Goal: Communication & Community: Ask a question

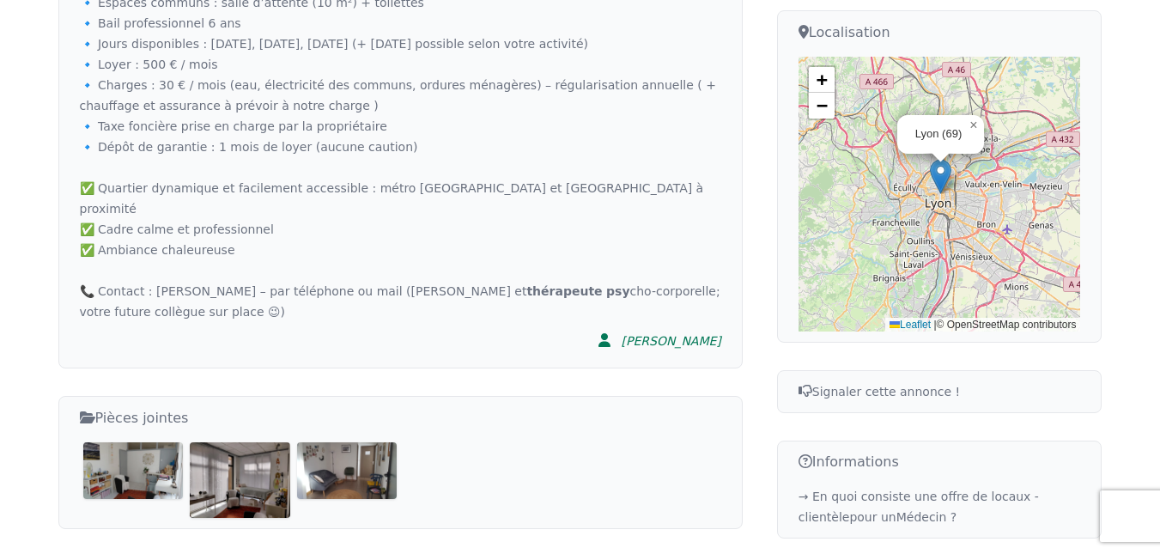
scroll to position [656, 0]
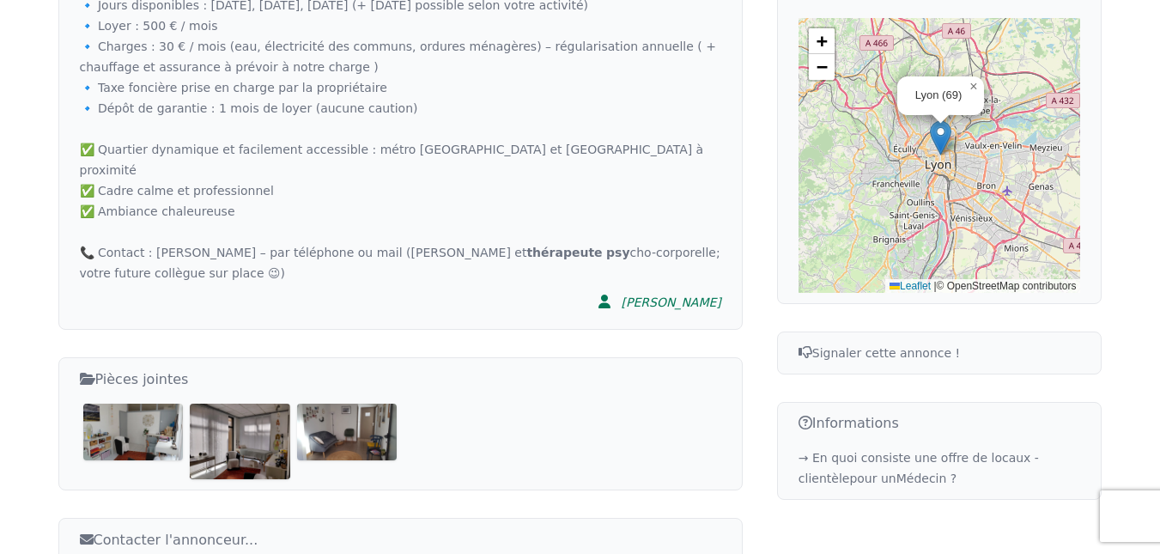
click at [244, 409] on img at bounding box center [240, 440] width 100 height 75
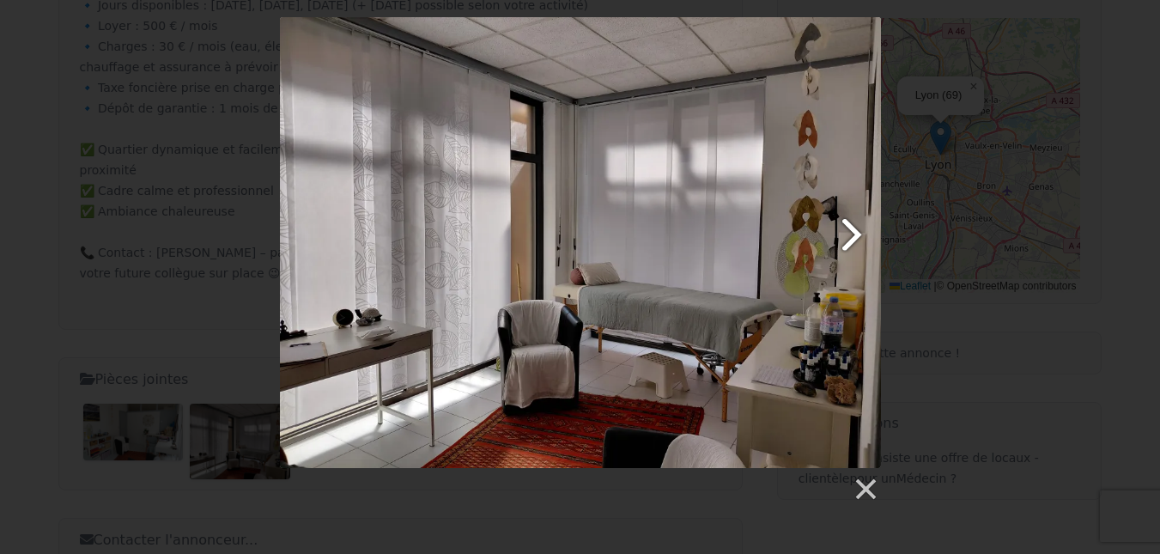
click at [849, 230] on link at bounding box center [688, 242] width 385 height 451
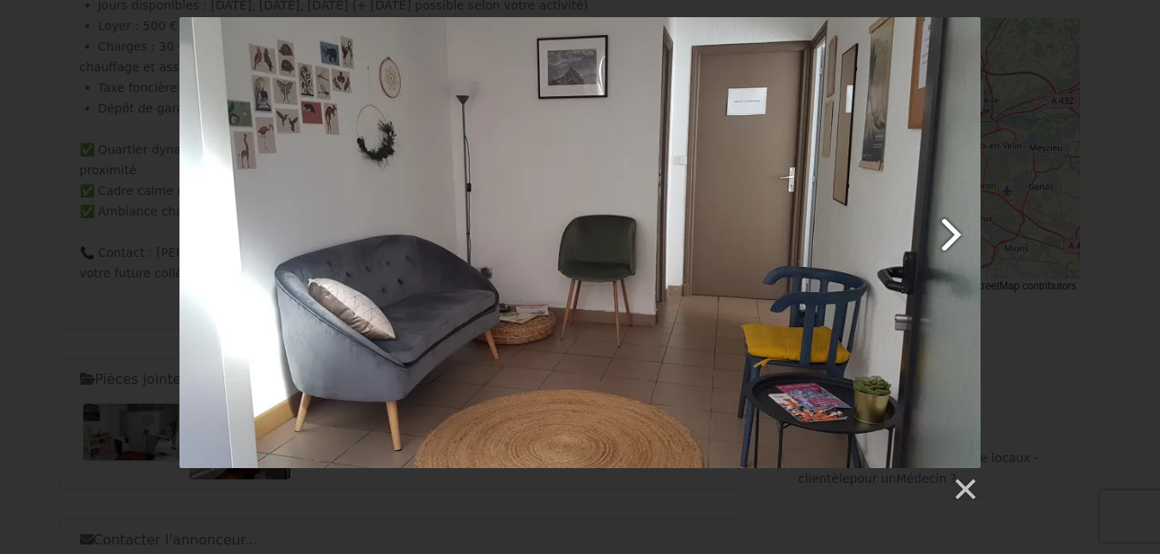
click at [930, 237] on link at bounding box center [724, 242] width 512 height 451
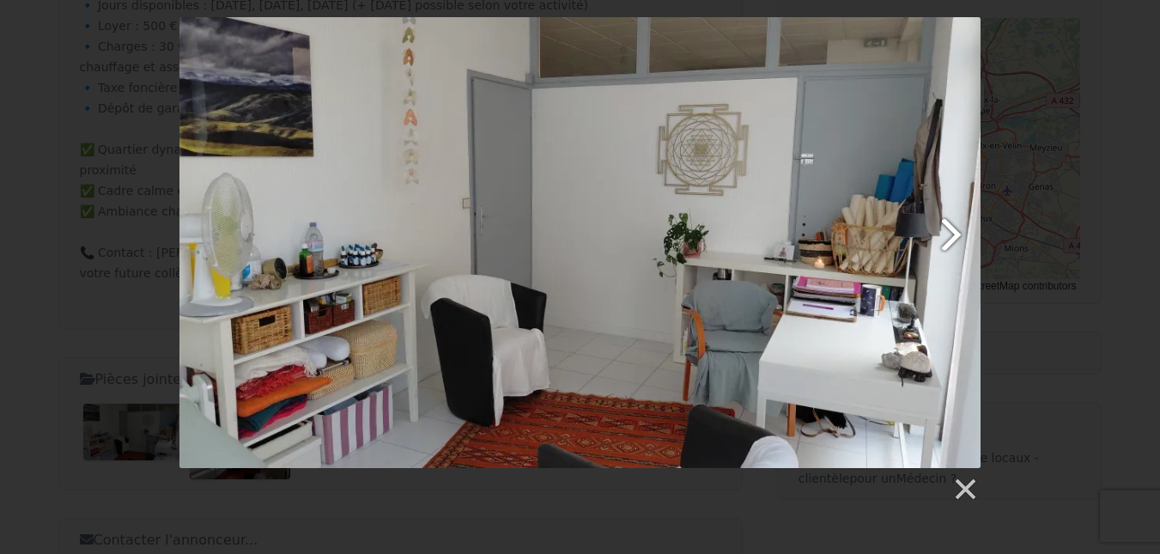
click at [930, 237] on link at bounding box center [724, 242] width 512 height 451
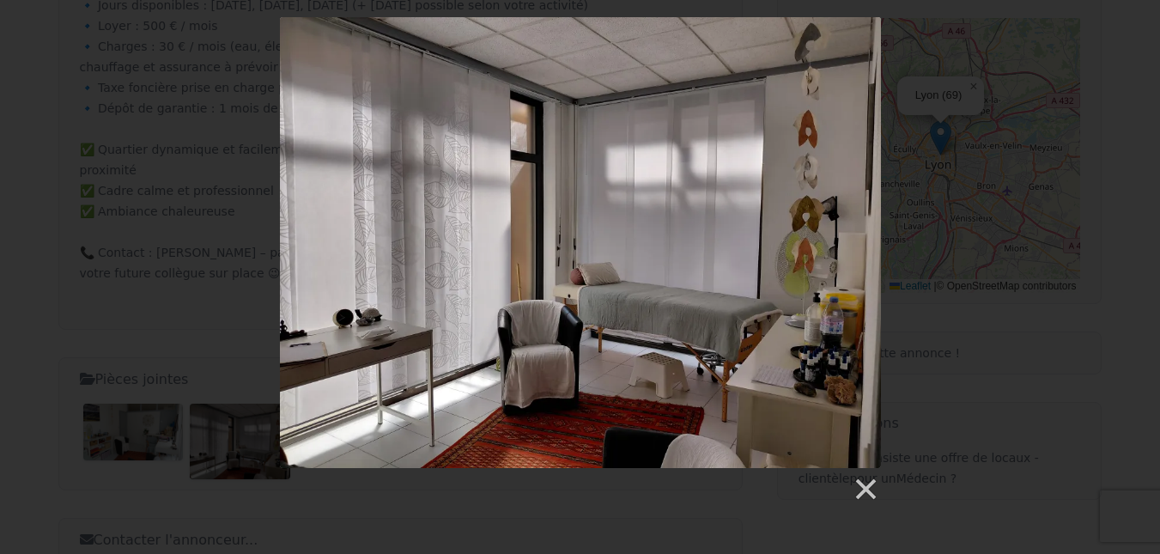
click at [1094, 58] on div at bounding box center [580, 259] width 1160 height 485
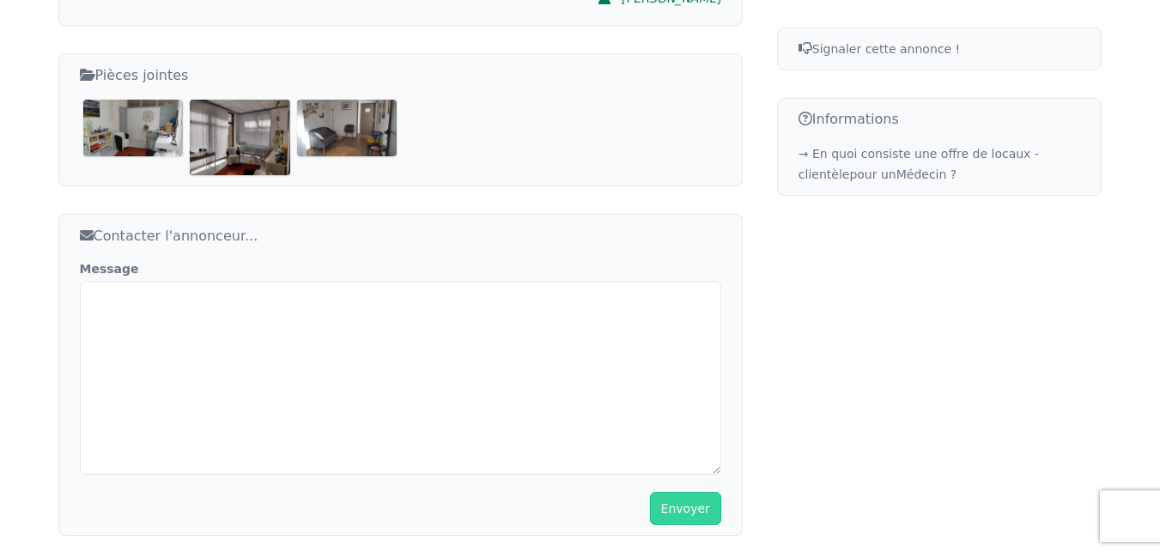
scroll to position [963, 0]
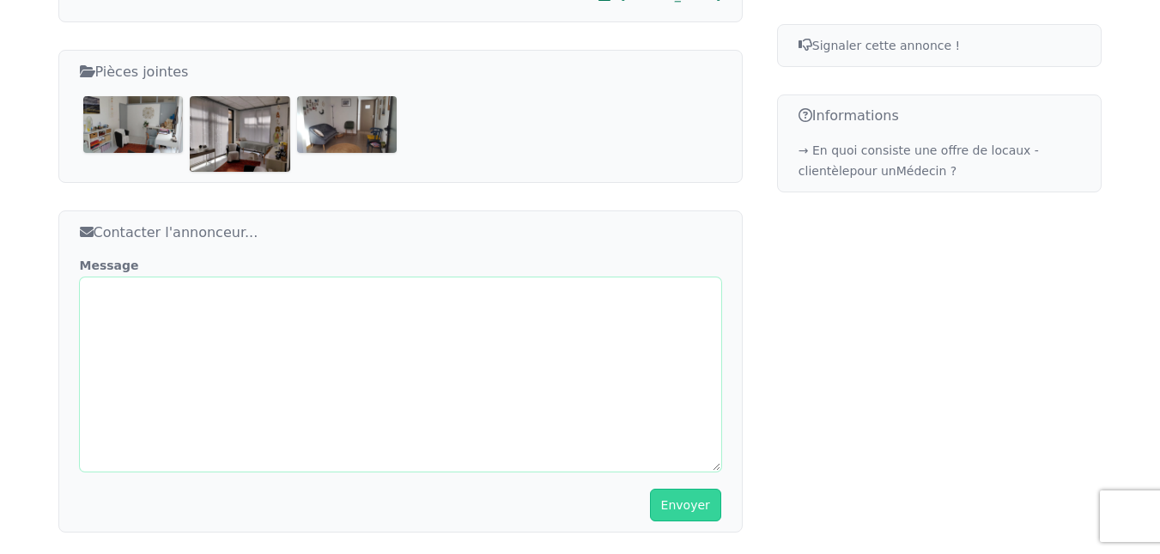
click at [440, 315] on textarea "Message" at bounding box center [400, 374] width 641 height 194
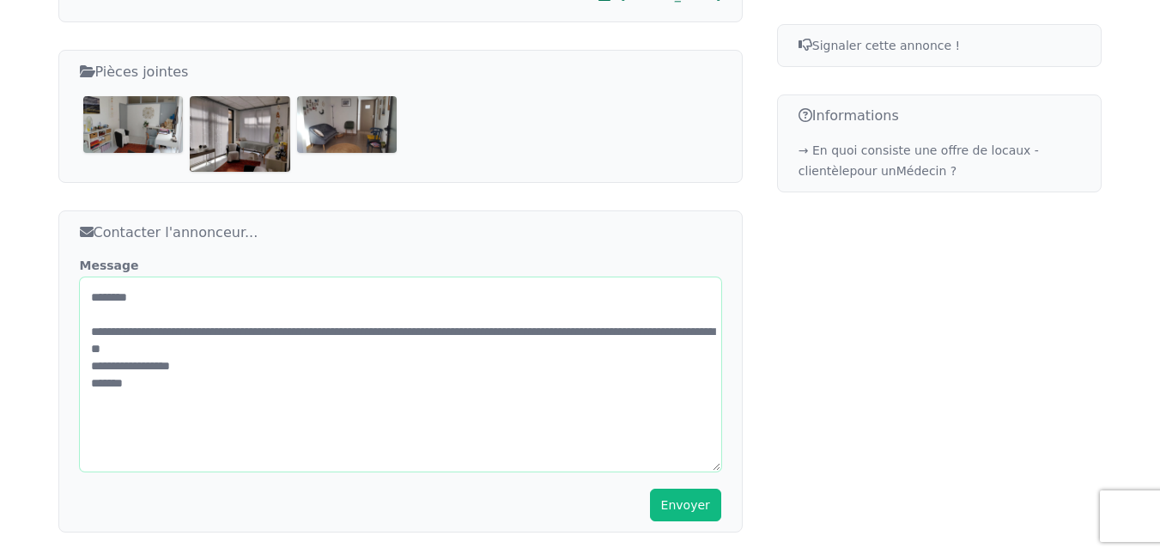
type textarea "**********"
click at [676, 488] on button "Envoyer" at bounding box center [685, 504] width 71 height 33
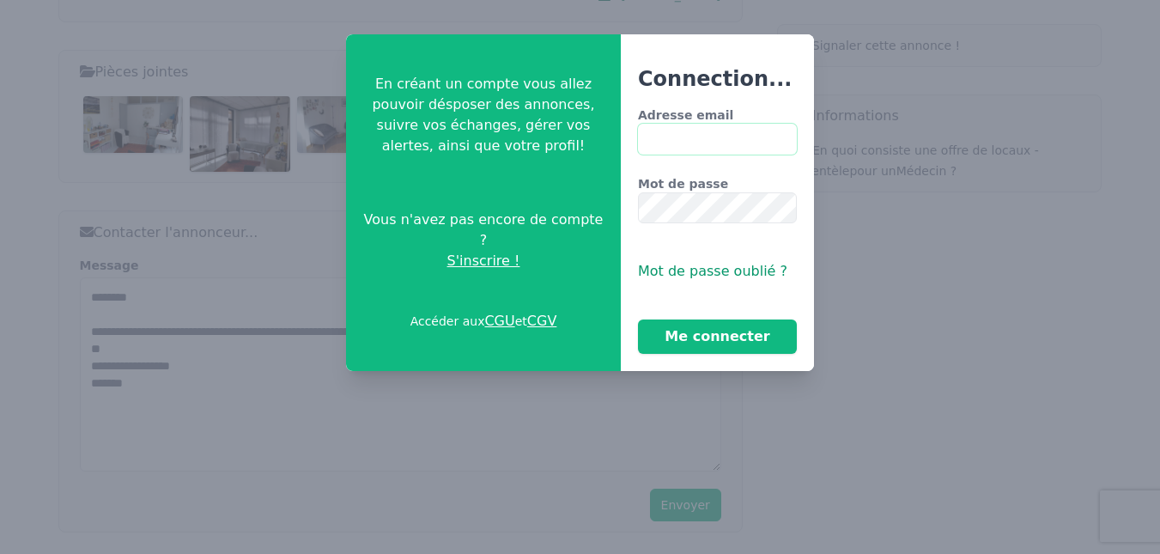
type input "**********"
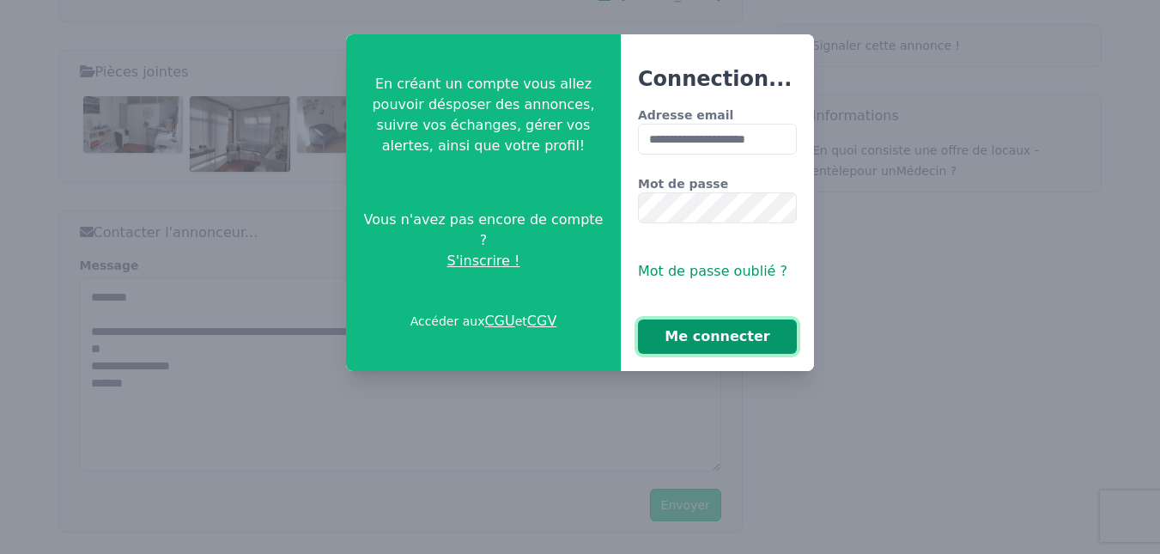
click at [744, 342] on button "Me connecter" at bounding box center [717, 336] width 159 height 34
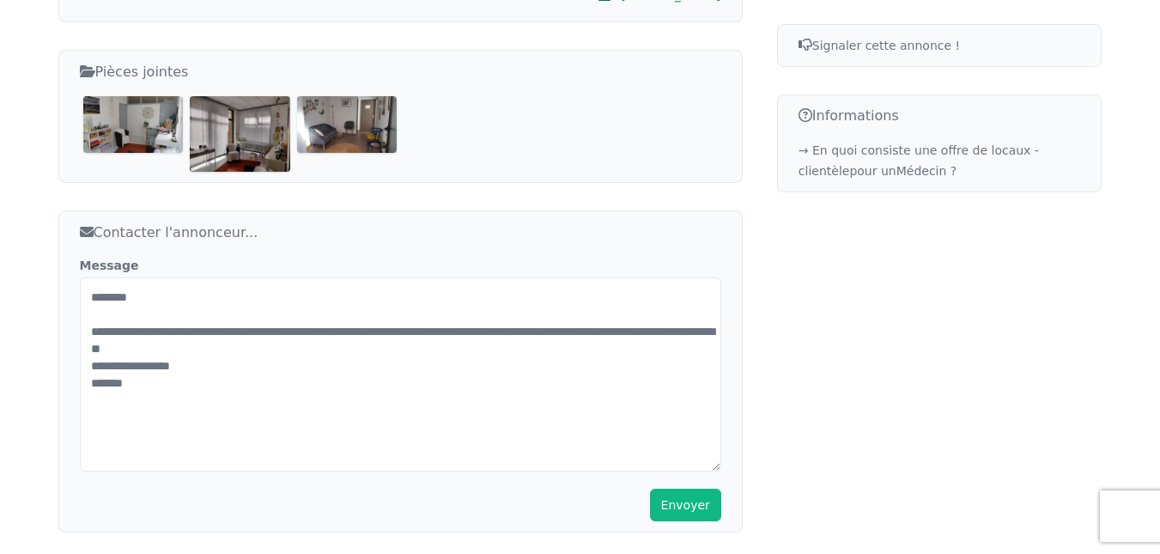
click at [700, 488] on button "Envoyer" at bounding box center [685, 504] width 71 height 33
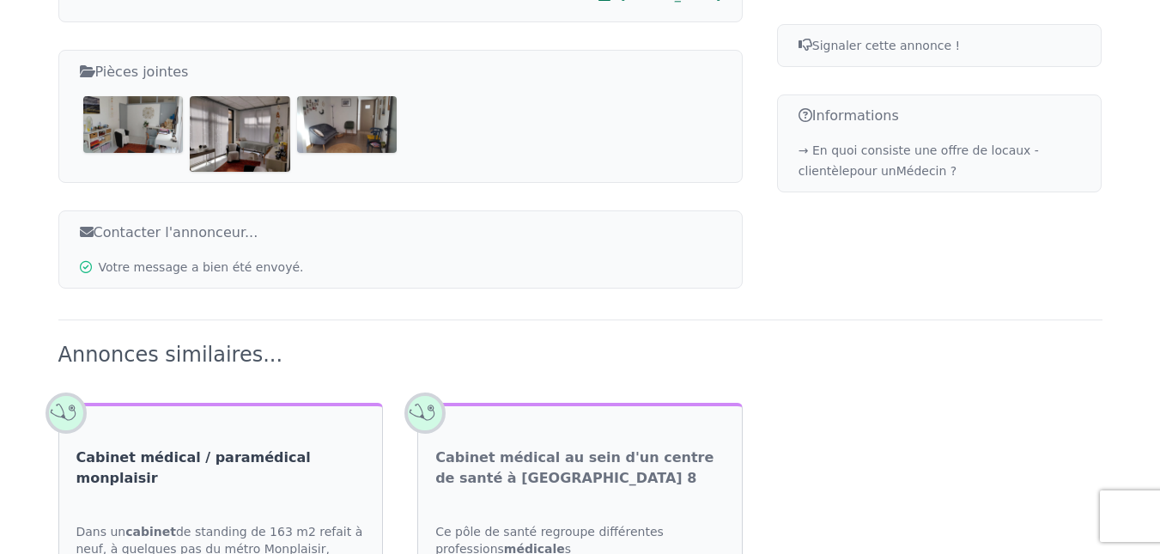
click at [277, 447] on link "Cabinet médical / paramédical monplaisir" at bounding box center [220, 467] width 289 height 41
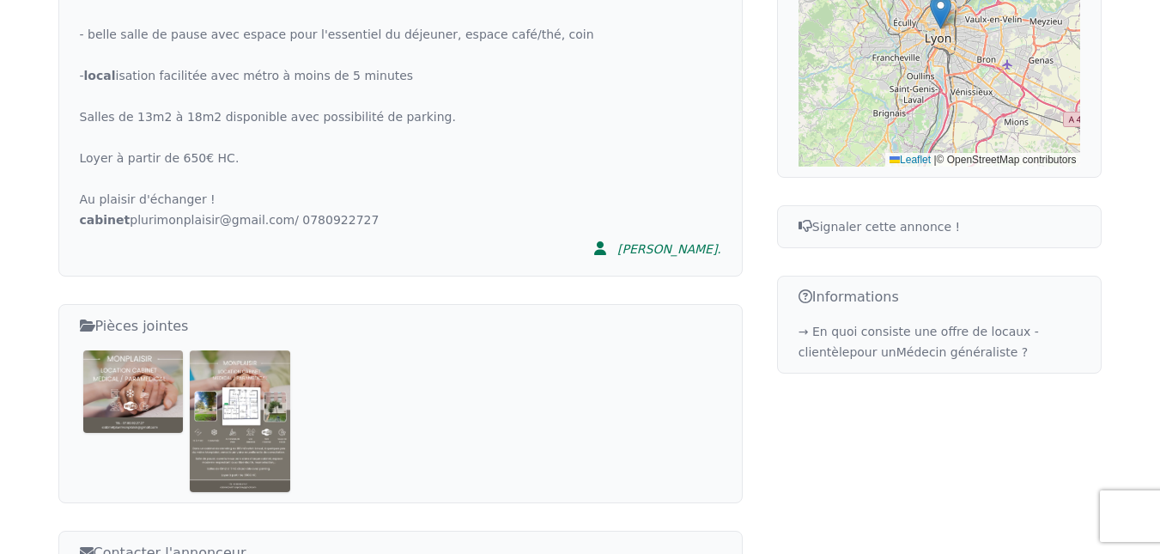
scroll to position [786, 0]
